Goal: Task Accomplishment & Management: Manage account settings

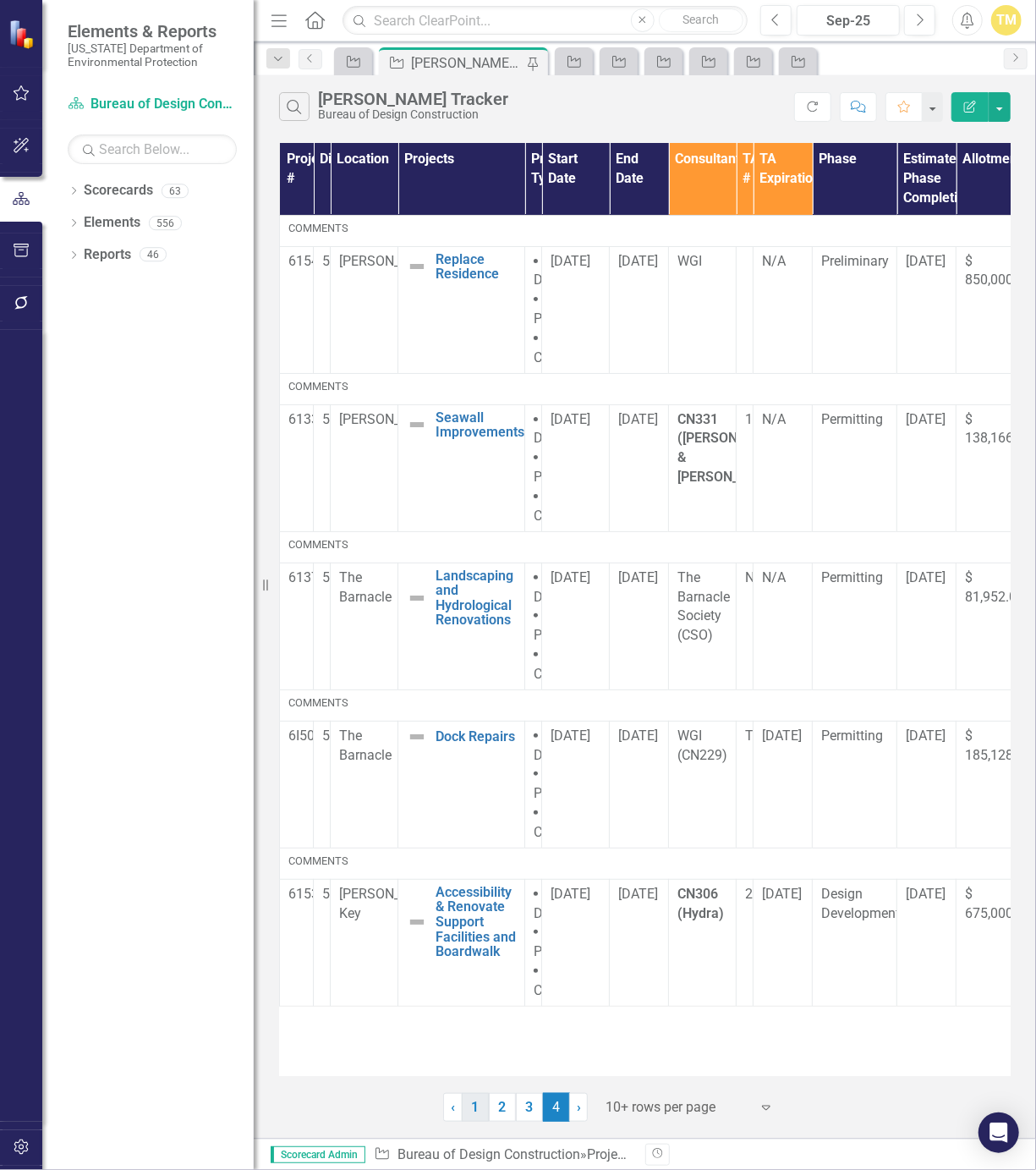
click at [480, 1106] on link "1" at bounding box center [475, 1108] width 27 height 29
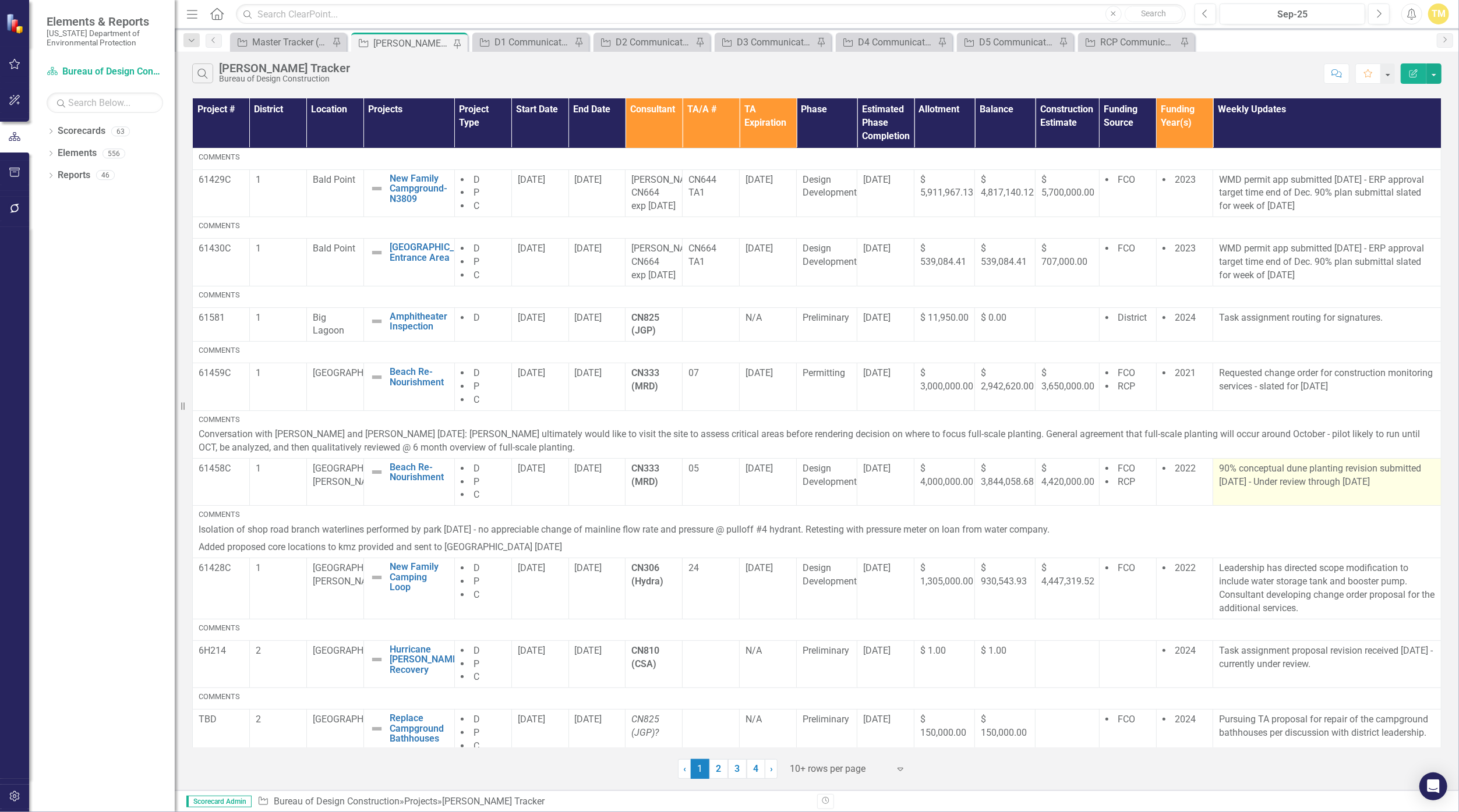
click at [713, 489] on p "90% conceptual dune planting revision submitted [DATE] - Under review through […" at bounding box center [1327, 476] width 216 height 27
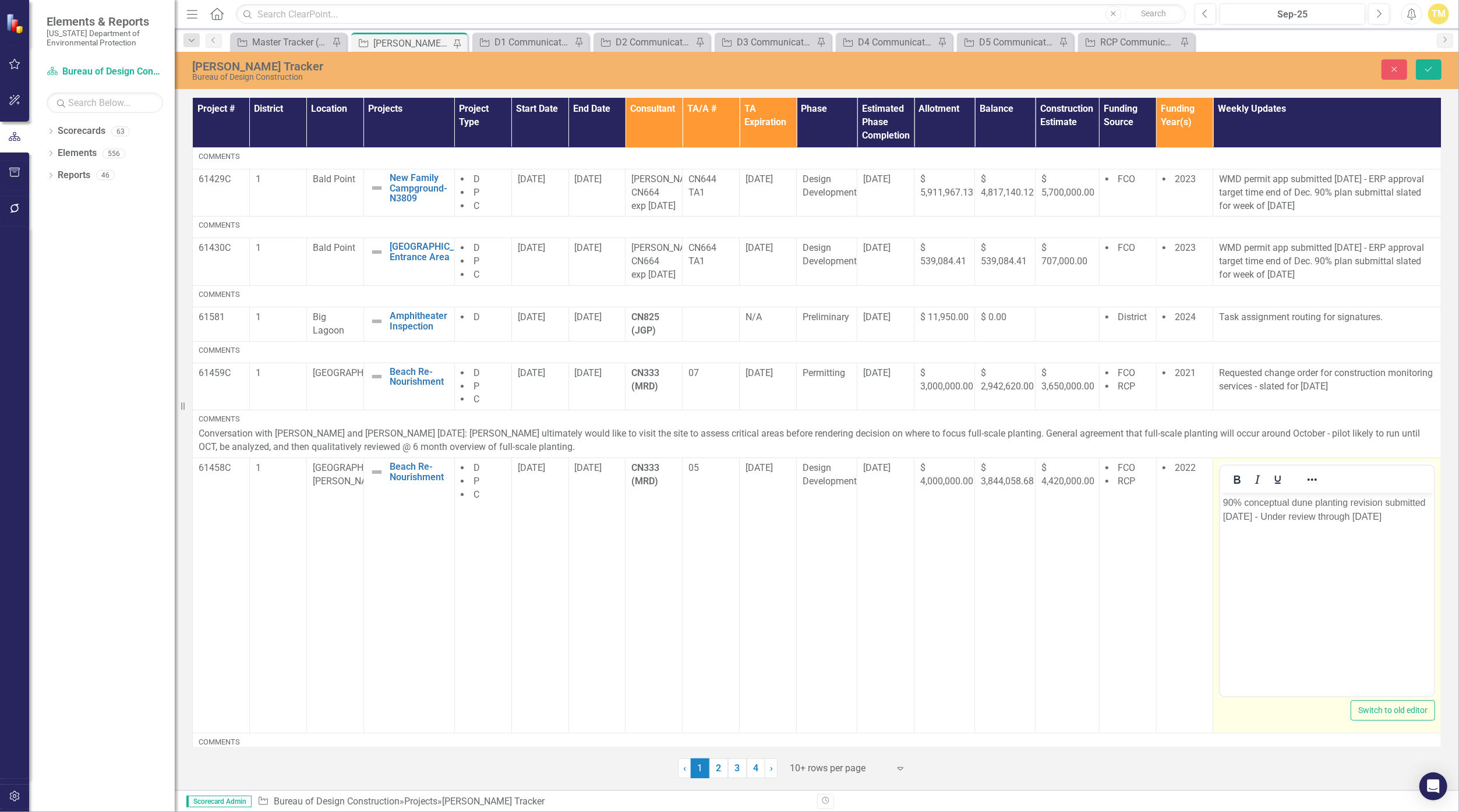
click at [713, 522] on p "90% conceptual dune planting revision submitted [DATE] - Under review through […" at bounding box center [1327, 510] width 208 height 28
click at [713, 70] on button "Save" at bounding box center [1429, 70] width 26 height 20
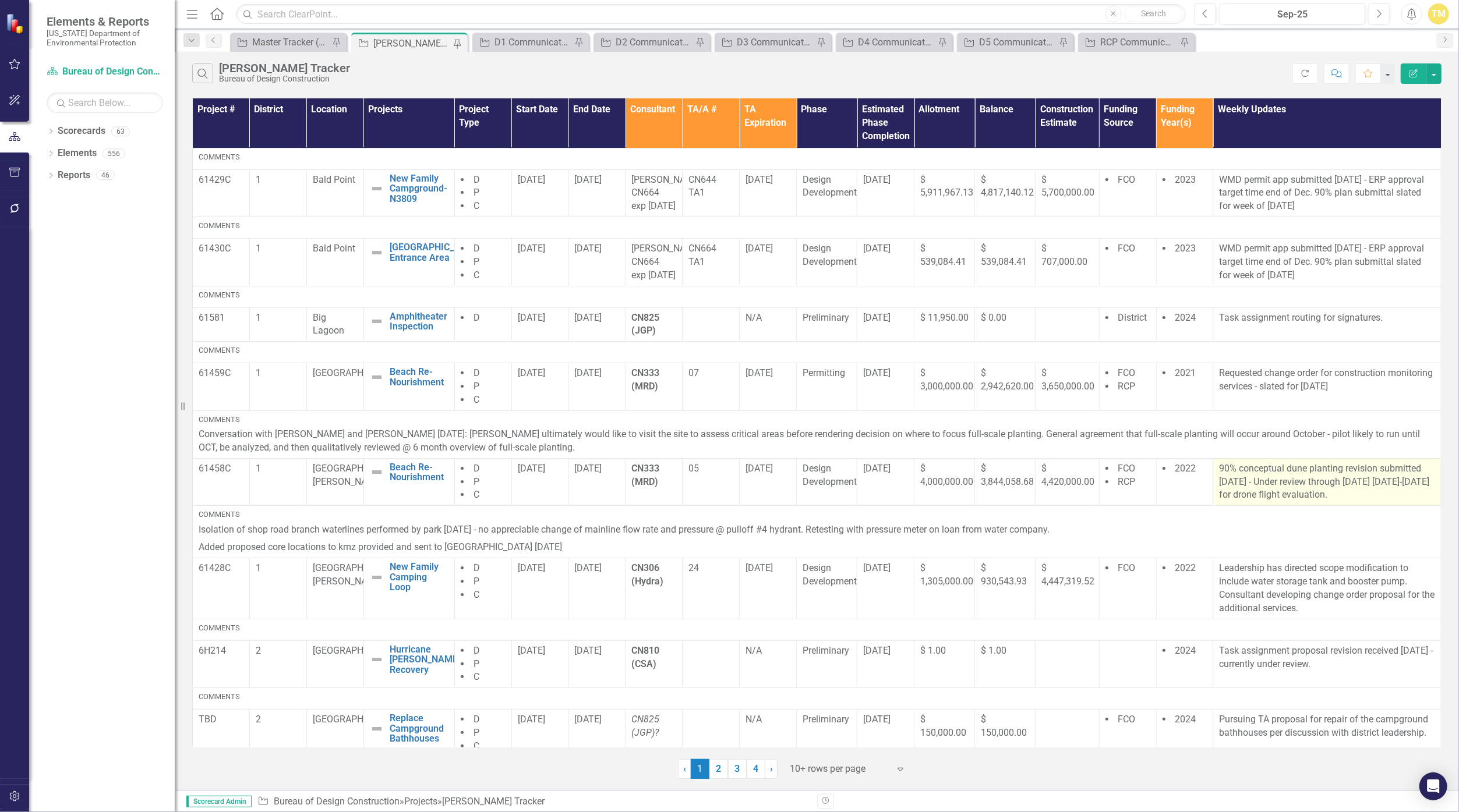
click at [713, 502] on p "90% conceptual dune planting revision submitted [DATE] - Under review through […" at bounding box center [1327, 482] width 216 height 40
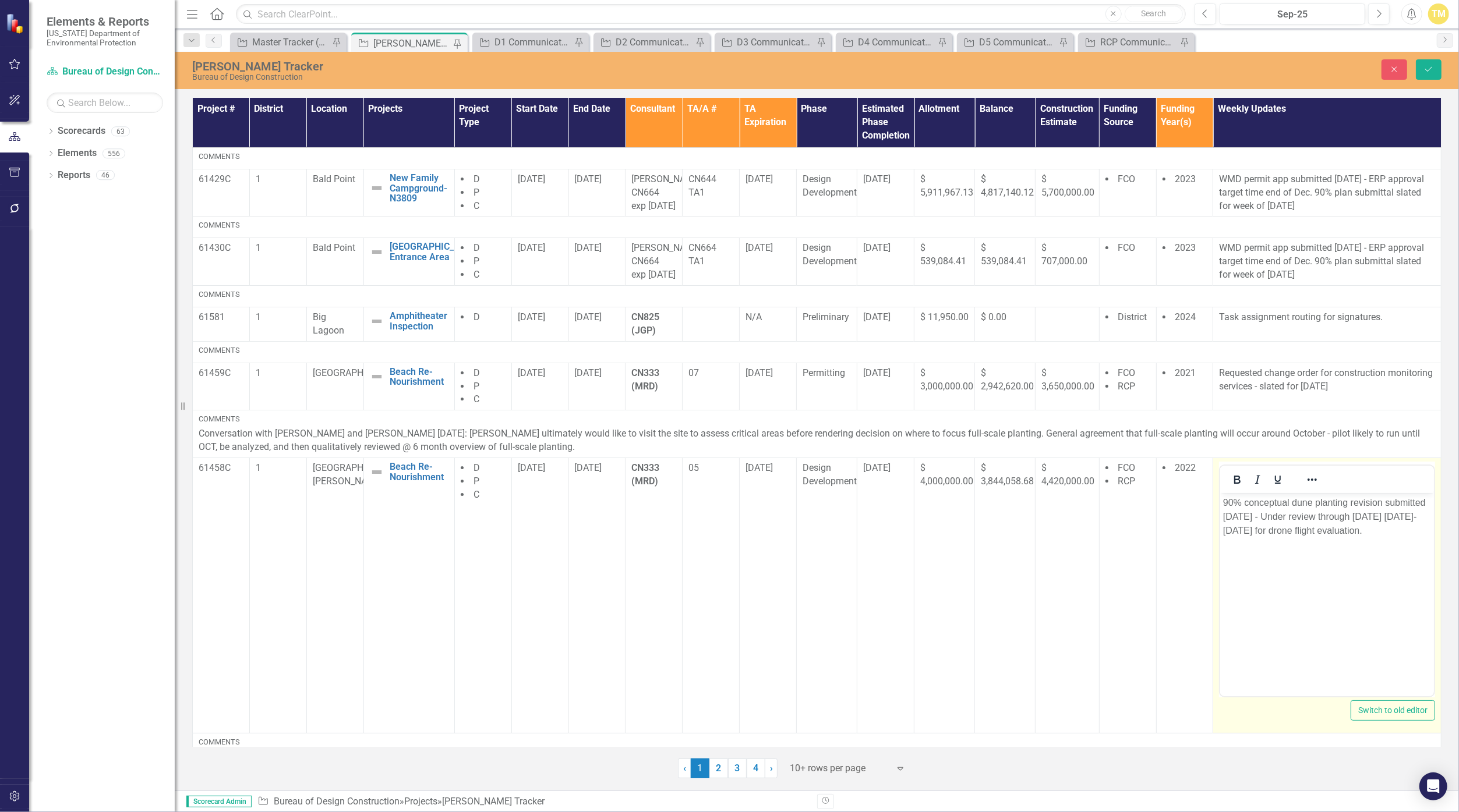
click at [713, 535] on p "90% conceptual dune planting revision submitted [DATE] - Under review through […" at bounding box center [1327, 517] width 208 height 42
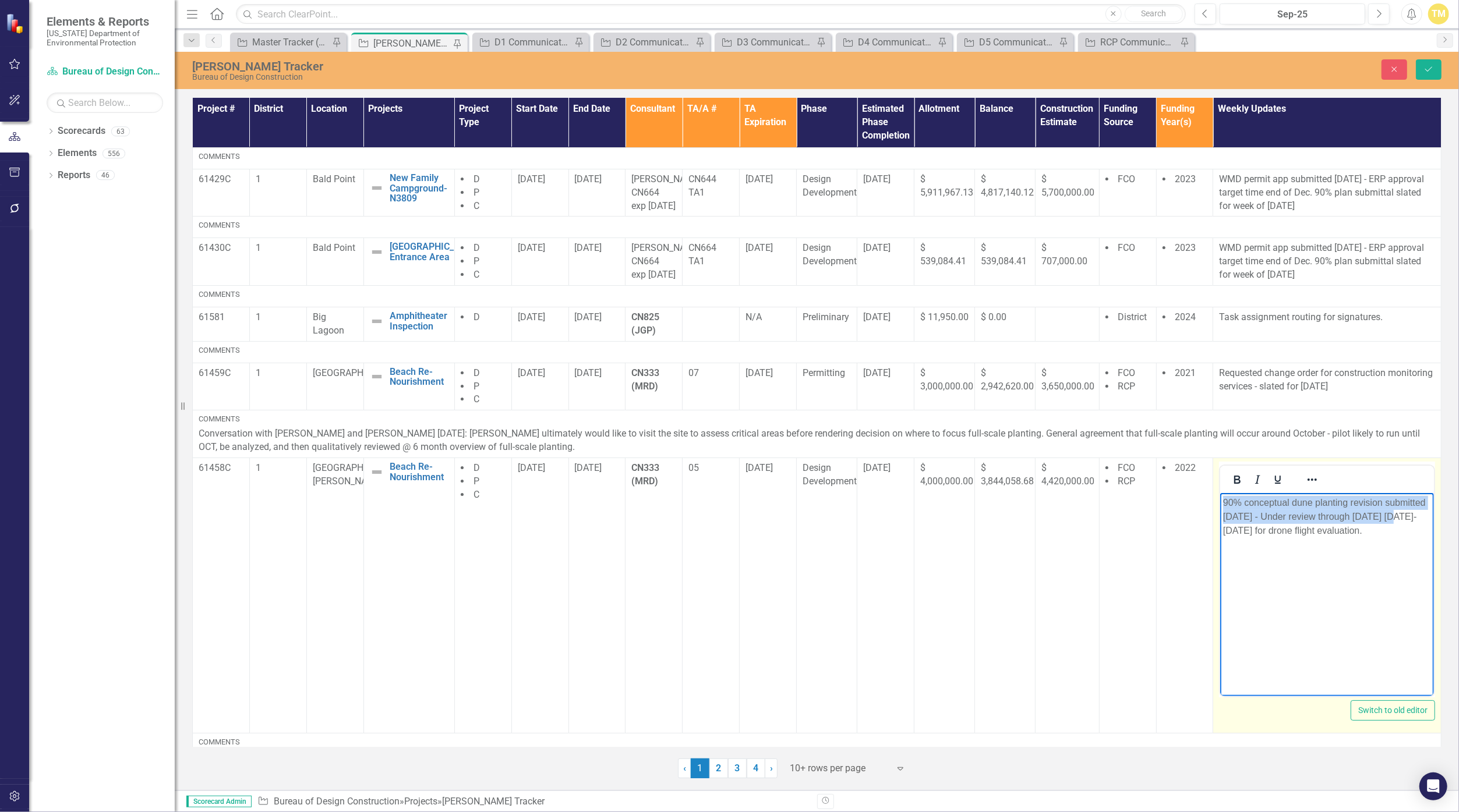
drag, startPoint x: 1391, startPoint y: 519, endPoint x: 2410, endPoint y: 1043, distance: 1145.8
click at [713, 497] on html "90% conceptual dune planting revision submitted [DATE] - Under review through […" at bounding box center [1327, 581] width 214 height 175
click at [713, 506] on p "[DATE]-[DATE] for drone flight evaluation." at bounding box center [1327, 503] width 208 height 14
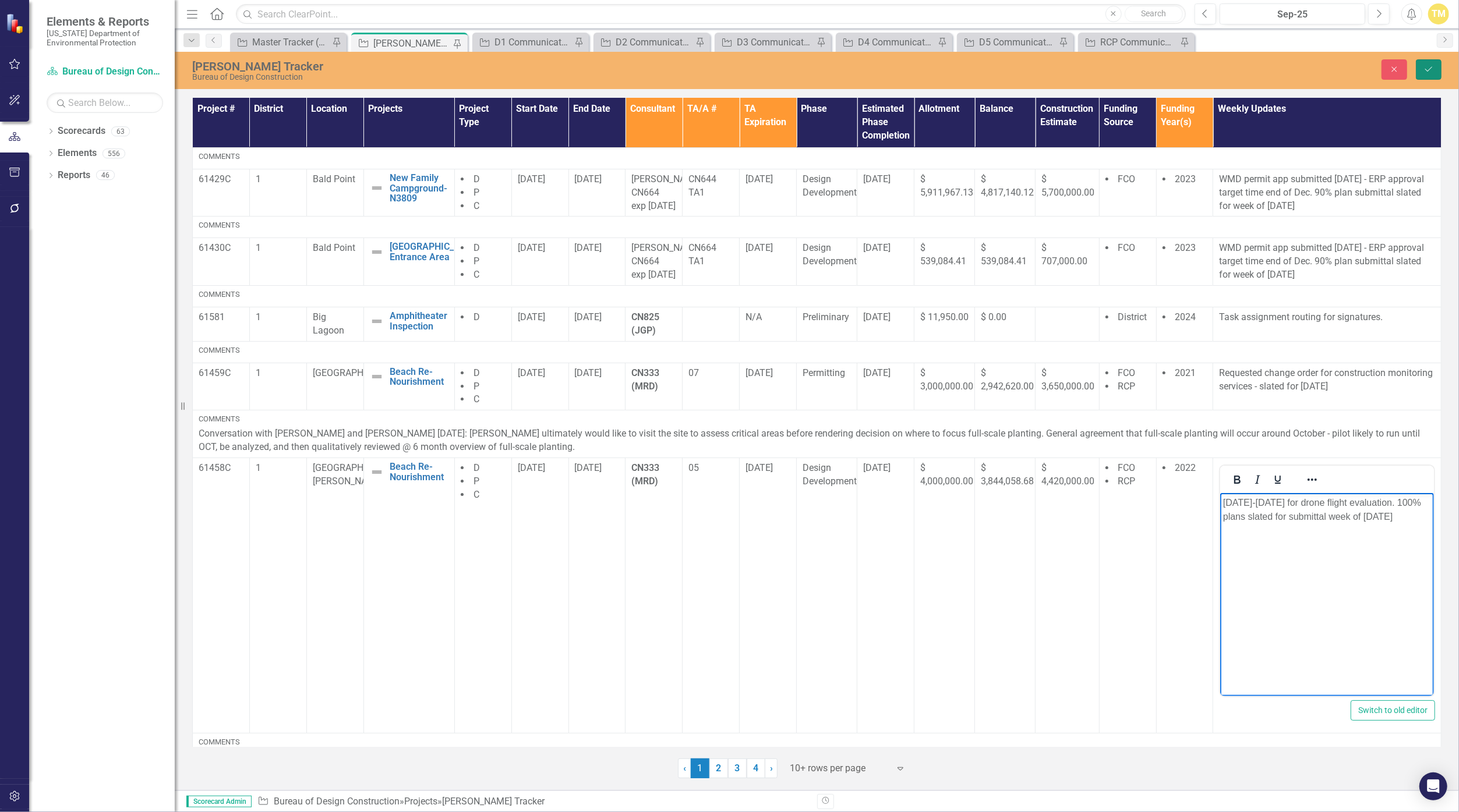
click at [713, 68] on icon "Save" at bounding box center [1428, 70] width 10 height 8
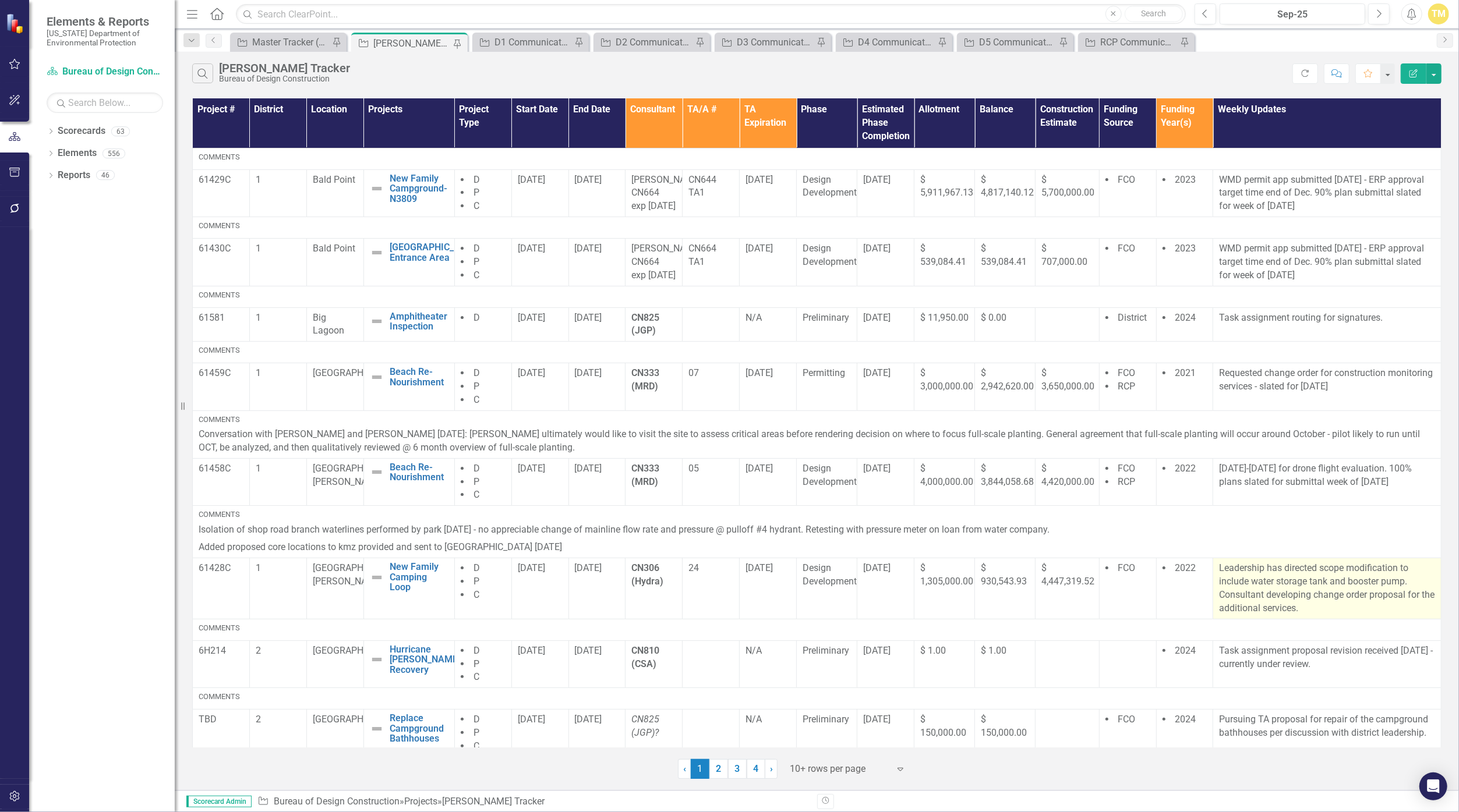
click at [713, 615] on p "Leadership has directed scope modification to include water storage tank and bo…" at bounding box center [1327, 589] width 216 height 53
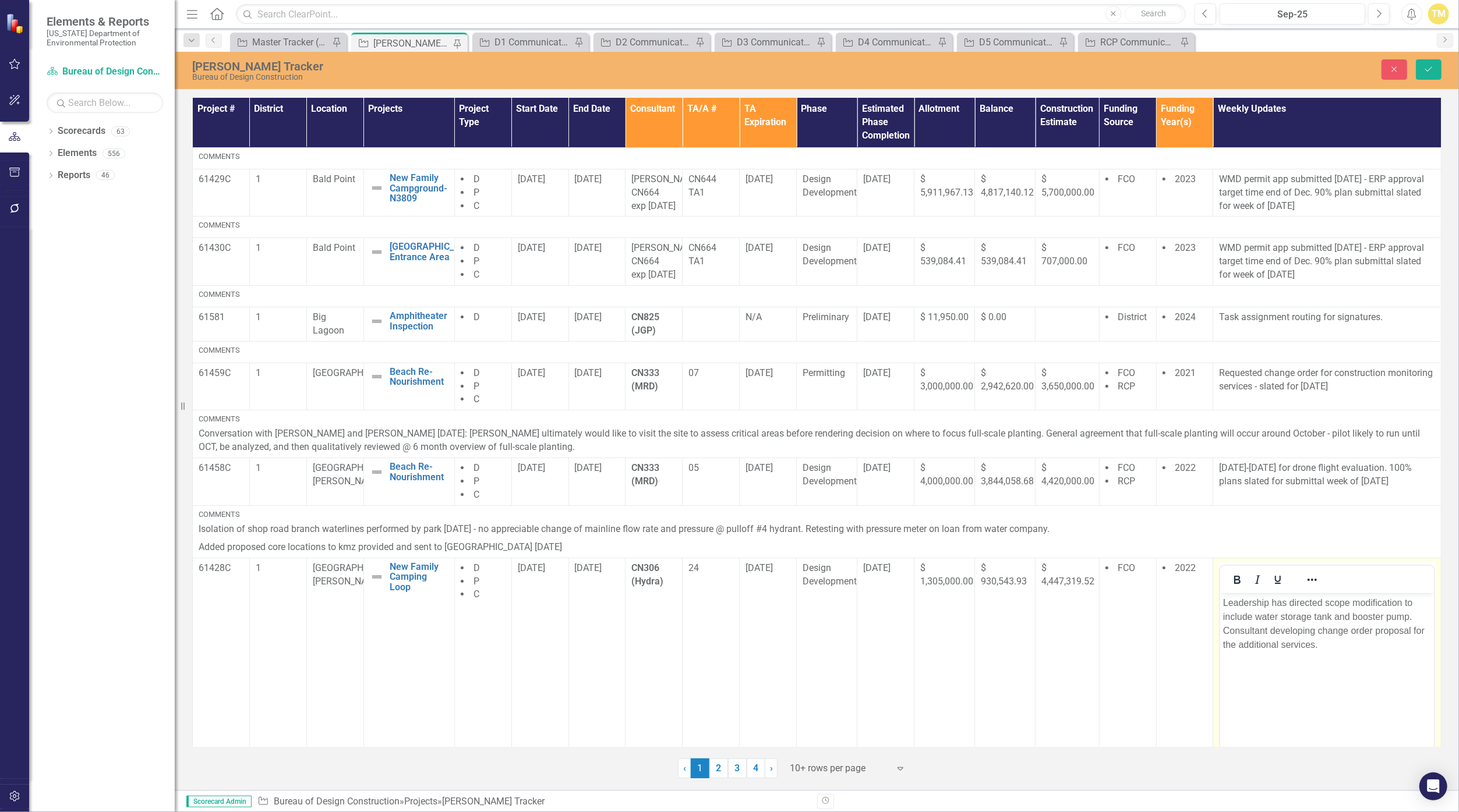
click at [713, 647] on p "Leadership has directed scope modification to include water storage tank and bo…" at bounding box center [1327, 624] width 208 height 56
click at [713, 620] on p "Leadership has directed scope modification to include water storage tank and bo…" at bounding box center [1327, 624] width 208 height 56
click at [713, 70] on icon "Save" at bounding box center [1428, 70] width 10 height 8
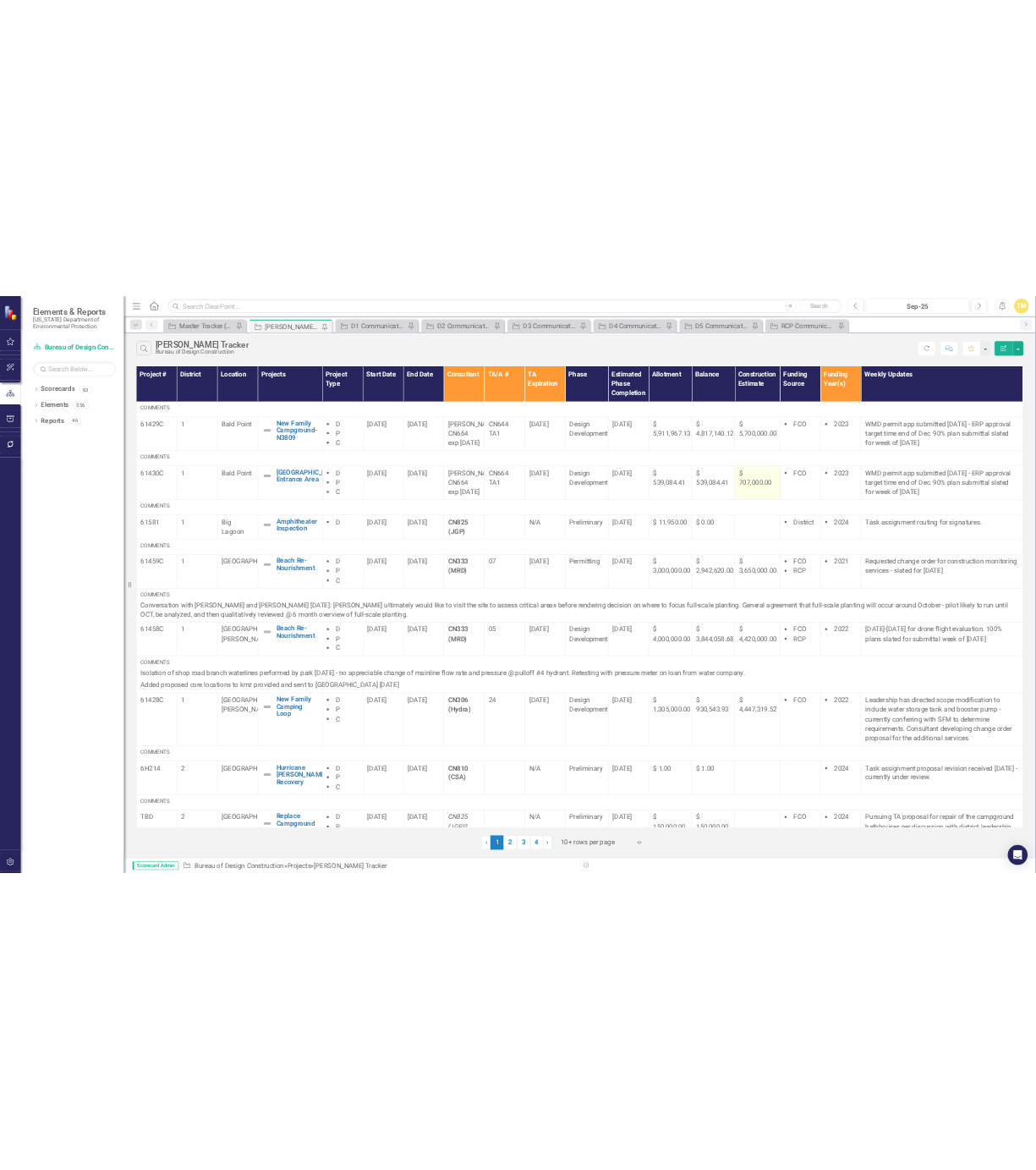
scroll to position [141, 0]
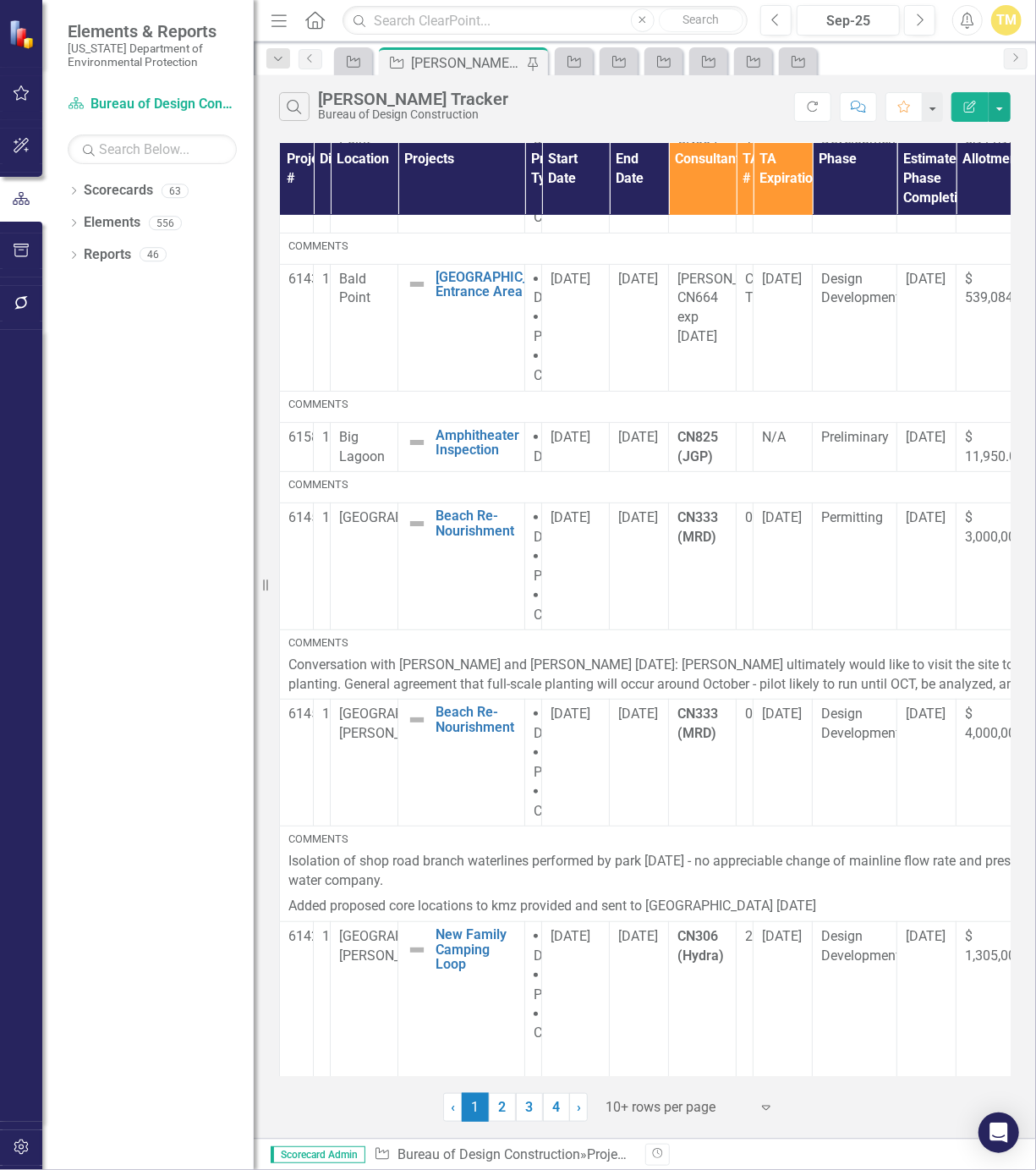
click at [193, 879] on div "Dropdown Scorecards 63 Dropdown [US_STATE] Department of Environmental Protecti…" at bounding box center [148, 673] width 211 height 994
